Goal: Obtain resource: Download file/media

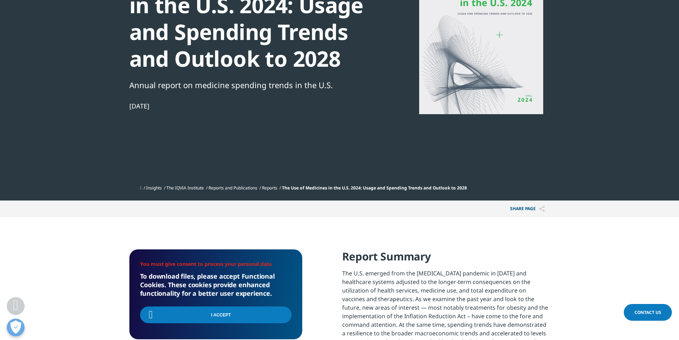
scroll to position [19, 0]
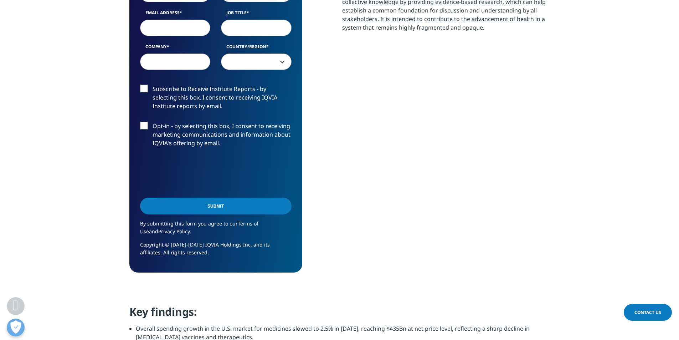
scroll to position [411, 0]
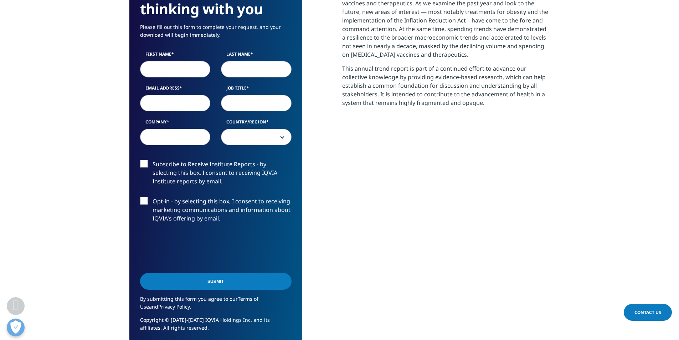
click at [152, 60] on label "First Name" at bounding box center [175, 56] width 71 height 10
click at [152, 61] on input "First Name" at bounding box center [175, 69] width 71 height 16
click at [153, 62] on input "First Name" at bounding box center [175, 69] width 71 height 16
type input "Roshan"
type input "Shetty"
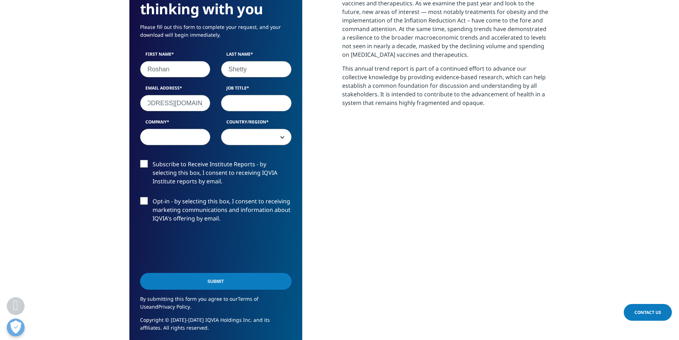
scroll to position [0, 35]
type input "roshan.a.shetty@jpmorgan.com"
type input "Analyst"
type input "Jp Morgan"
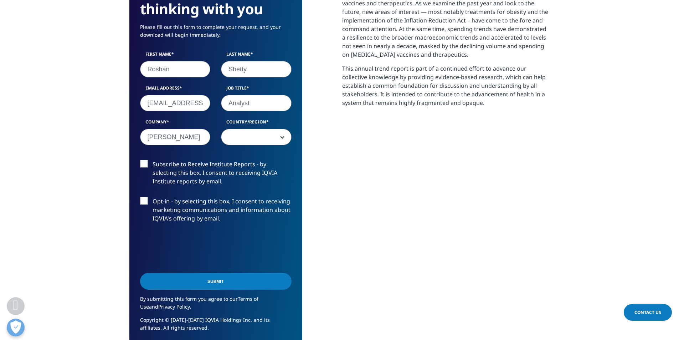
click at [249, 135] on span at bounding box center [256, 137] width 70 height 16
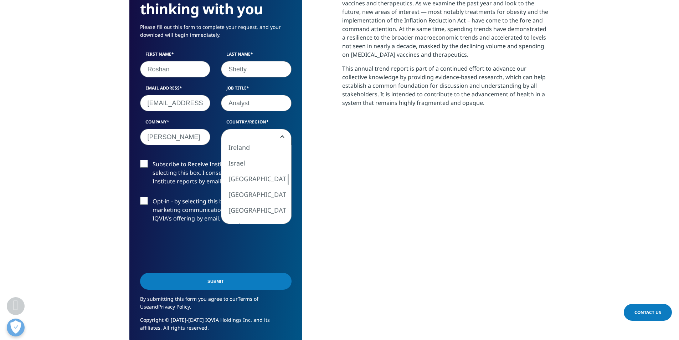
select select "India"
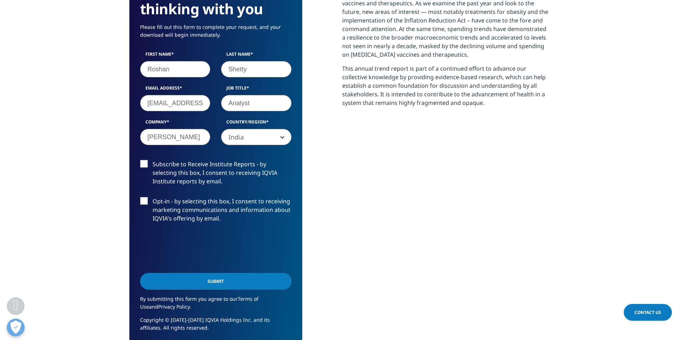
click at [178, 279] on input "Submit" at bounding box center [216, 281] width 152 height 17
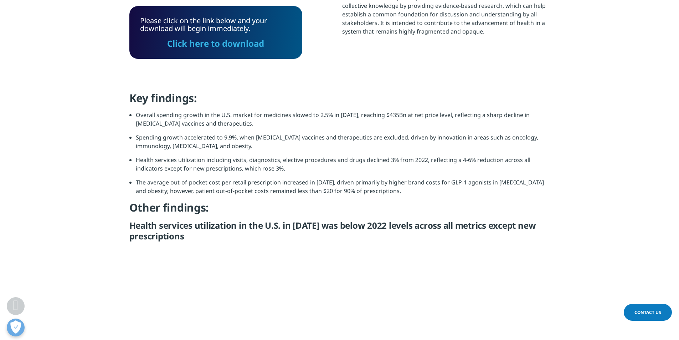
scroll to position [176, 421]
click at [214, 214] on h4 "Other findings:" at bounding box center [339, 210] width 421 height 20
click at [194, 42] on link "Click here to download" at bounding box center [215, 43] width 97 height 12
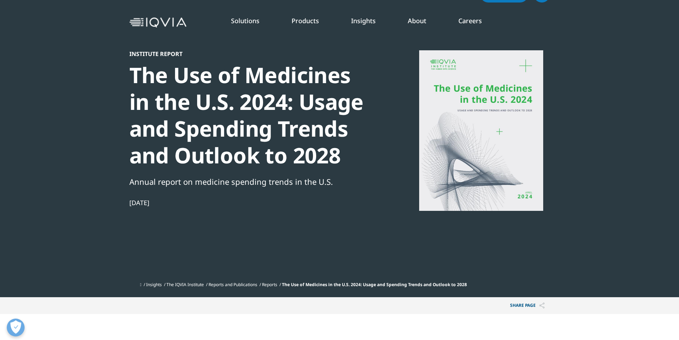
scroll to position [0, 0]
